Goal: Information Seeking & Learning: Find contact information

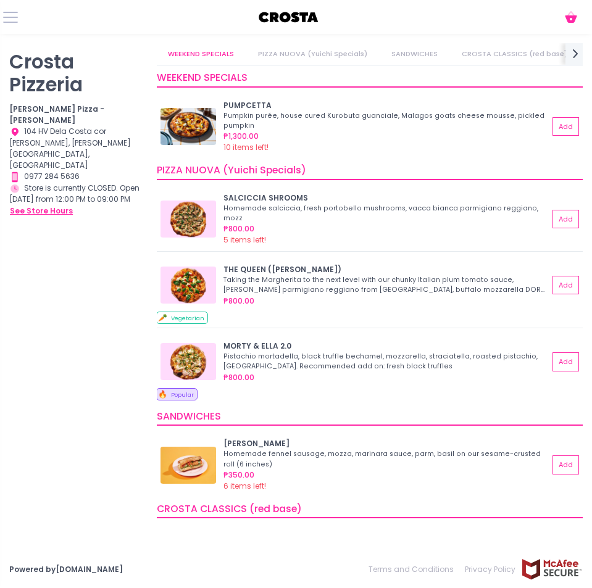
click at [41, 205] on button "see store hours" at bounding box center [41, 211] width 64 height 12
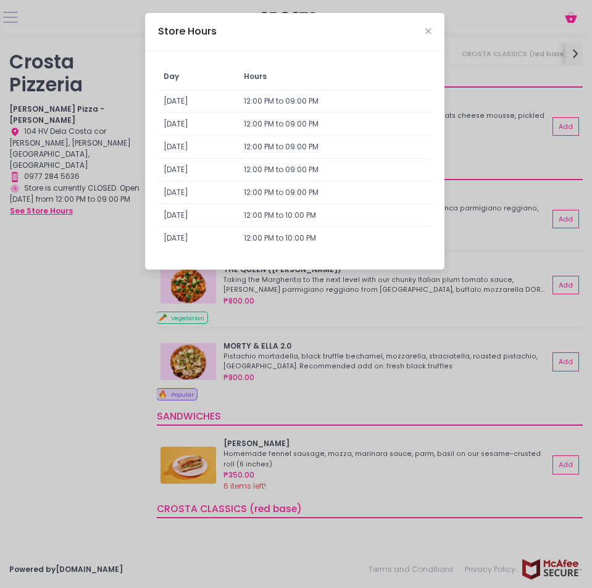
click at [41, 181] on div "Store Hours Day Hours [DATE] 12:00 PM to 09:00 PM [DATE] 12:00 PM to 09:00 PM […" at bounding box center [296, 294] width 592 height 588
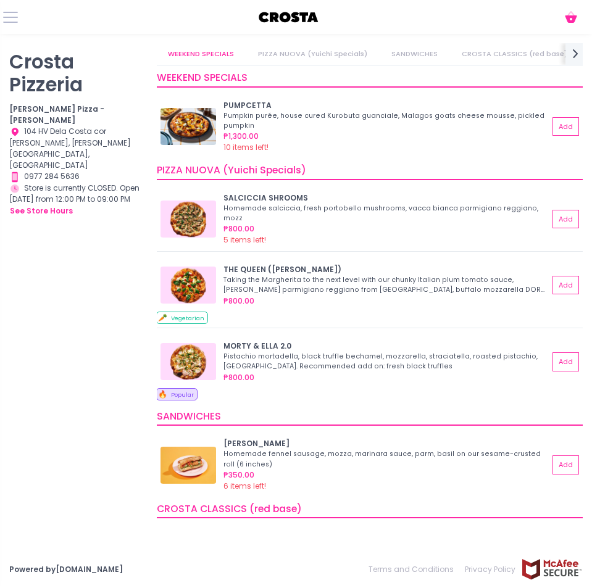
click at [42, 107] on b "[PERSON_NAME] Pizza - [PERSON_NAME]" at bounding box center [56, 115] width 95 height 22
click at [42, 126] on div "Location Created with Sketch. 104 HV Dela Costa cor [PERSON_NAME], [PERSON_NAME…" at bounding box center [75, 148] width 132 height 45
click at [14, 25] on div "Cart Created with Sketch." at bounding box center [296, 17] width 592 height 34
click at [13, 15] on button at bounding box center [10, 17] width 15 height 15
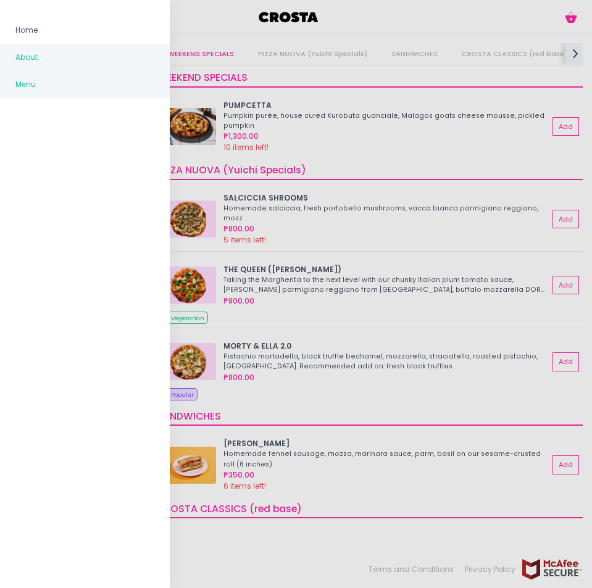
click at [27, 65] on link "About" at bounding box center [85, 57] width 170 height 27
